Goal: Information Seeking & Learning: Learn about a topic

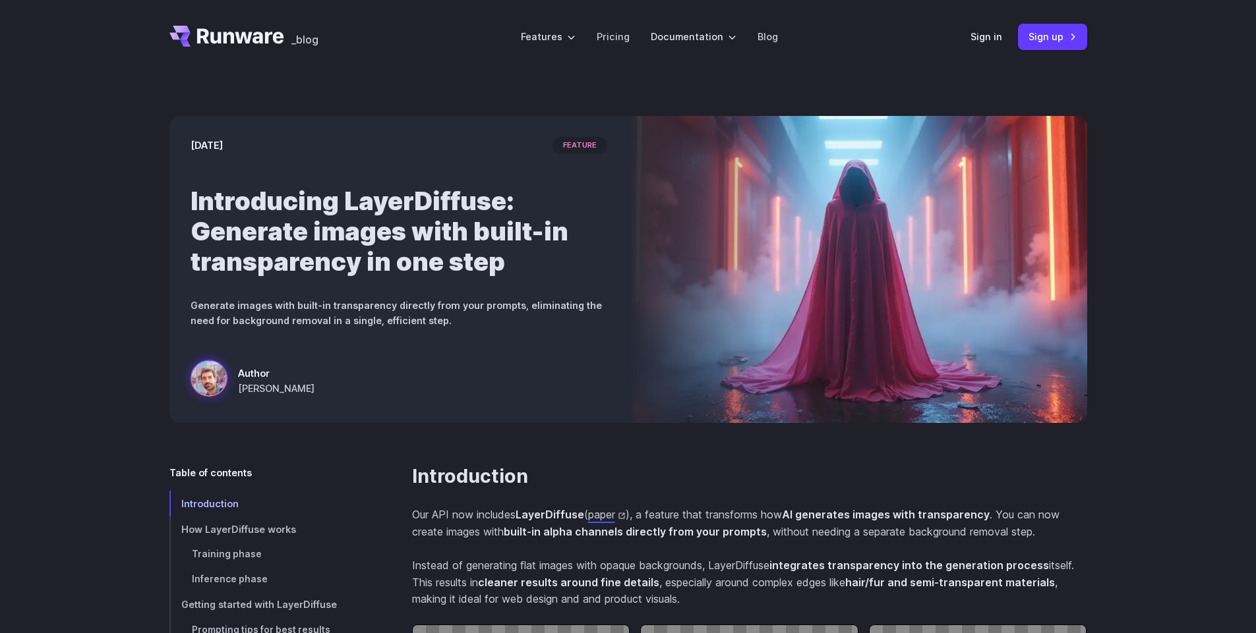
click at [506, 330] on div "[DATE] feature Introducing LayerDiffuse: Generate images with built-in transpar…" at bounding box center [398, 269] width 459 height 307
click at [620, 45] on li "Pricing" at bounding box center [613, 36] width 54 height 36
click at [620, 38] on link "Pricing" at bounding box center [612, 36] width 33 height 15
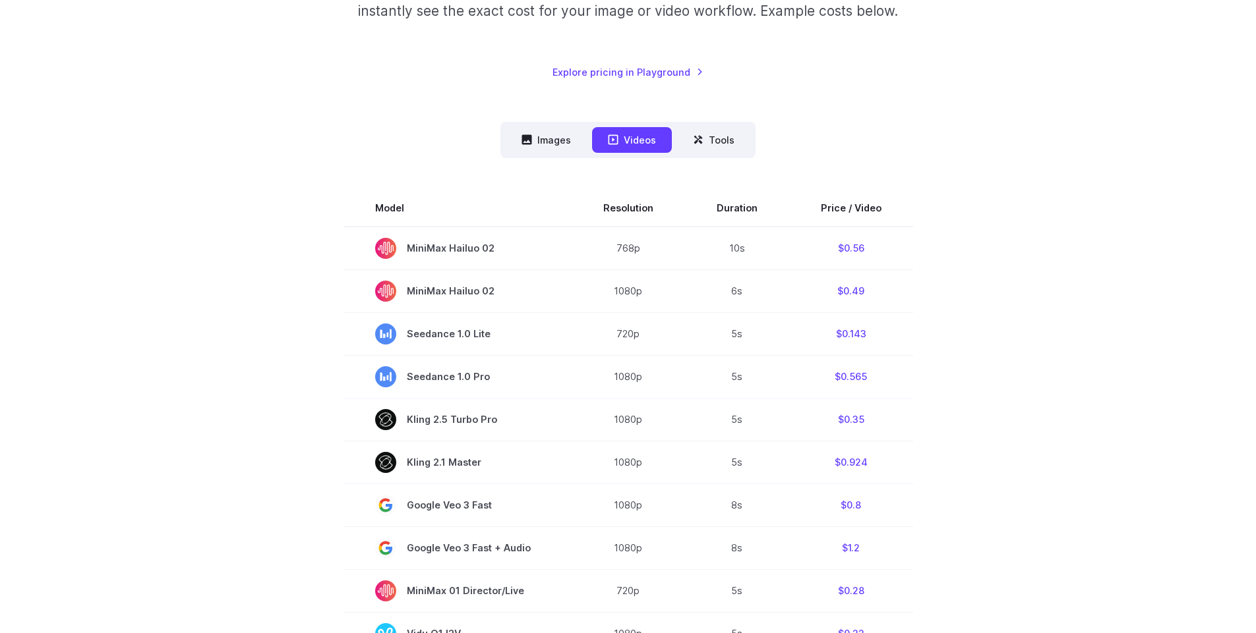
scroll to position [258, 0]
click at [569, 132] on button "Images" at bounding box center [546, 138] width 81 height 26
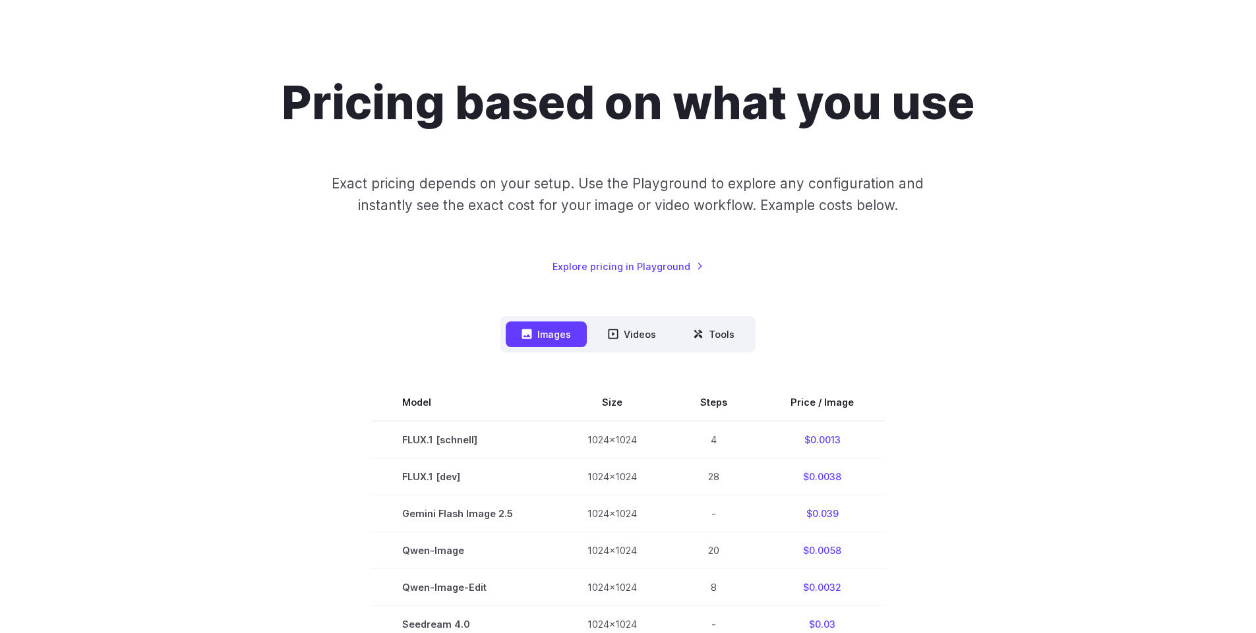
scroll to position [0, 0]
